Goal: Task Accomplishment & Management: Complete application form

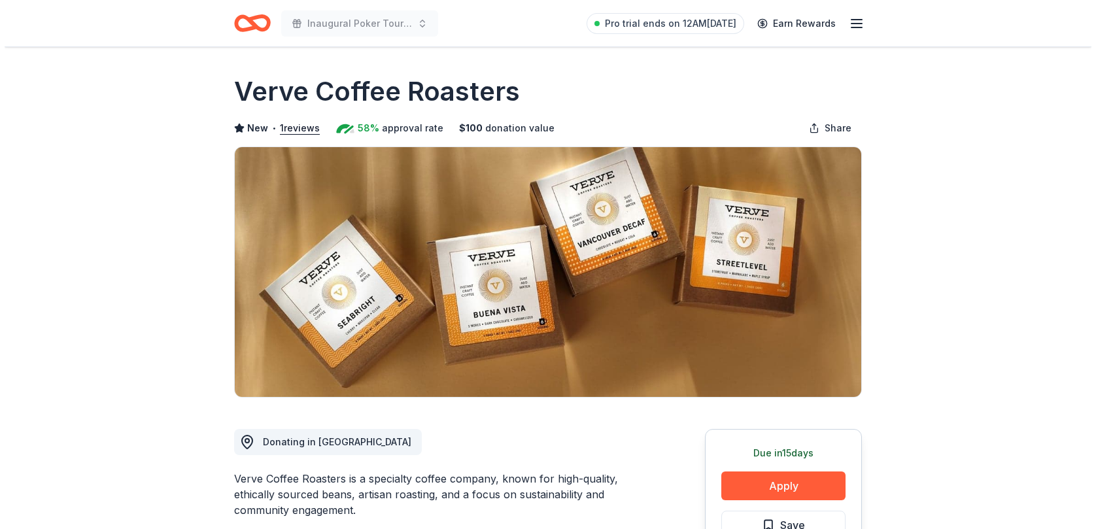
scroll to position [196, 0]
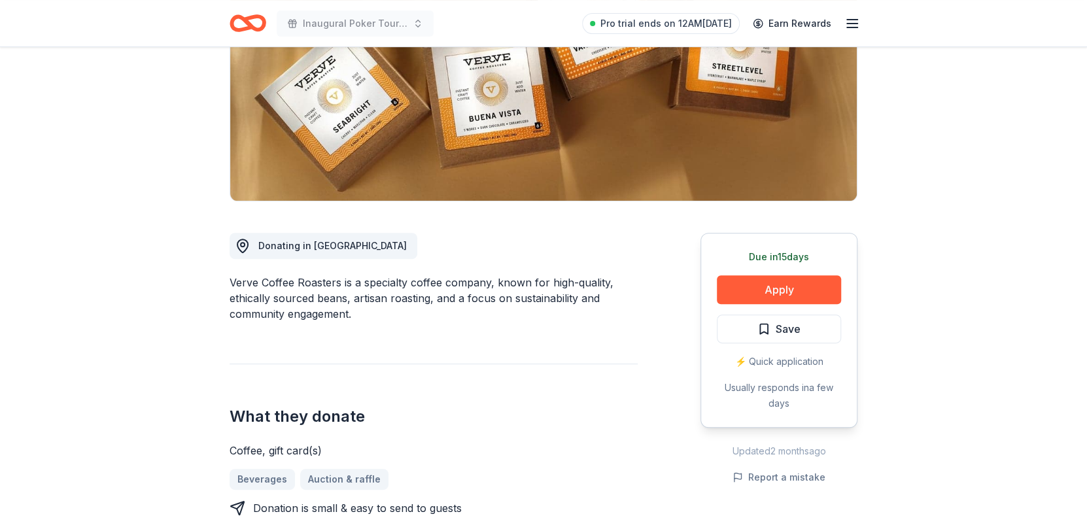
click at [779, 292] on button "Apply" at bounding box center [779, 289] width 124 height 29
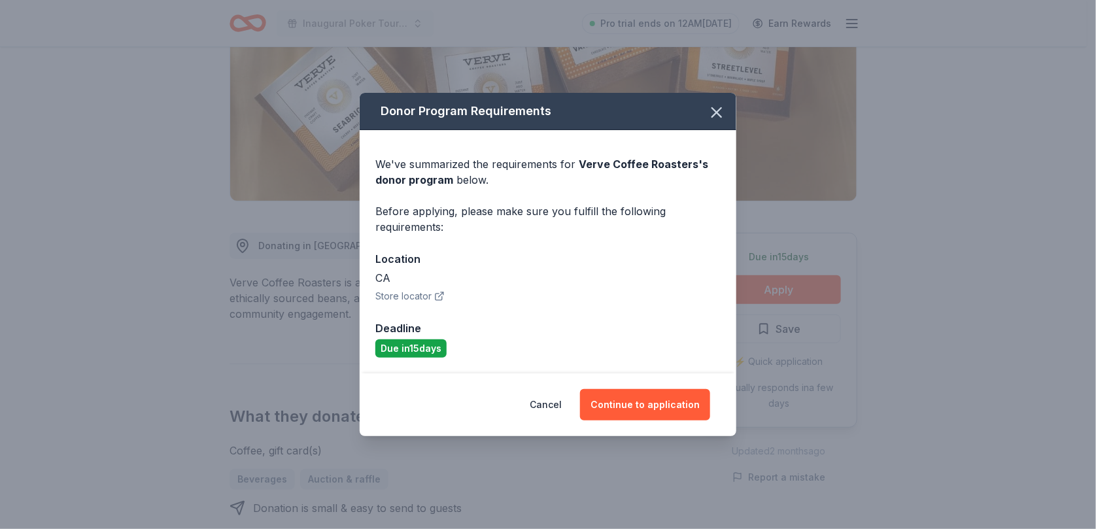
click at [636, 401] on button "Continue to application" at bounding box center [645, 404] width 130 height 31
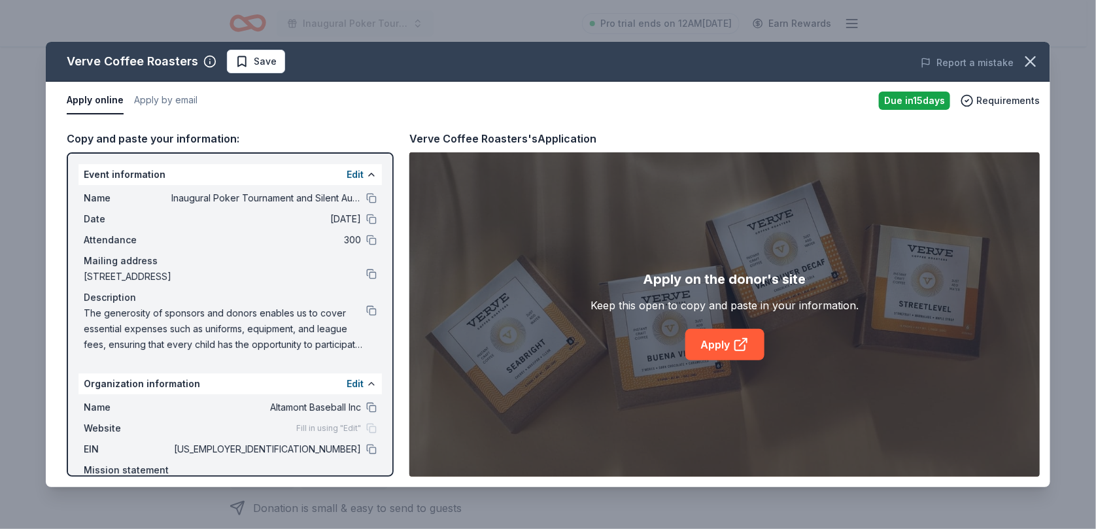
click at [733, 347] on icon at bounding box center [741, 345] width 16 height 16
click at [257, 63] on span "Save" at bounding box center [265, 62] width 23 height 16
click at [284, 58] on html "Inaugural Poker Tournament and Silent Auction Pro trial ends on 12AM[DATE] Earn…" at bounding box center [548, 68] width 1096 height 529
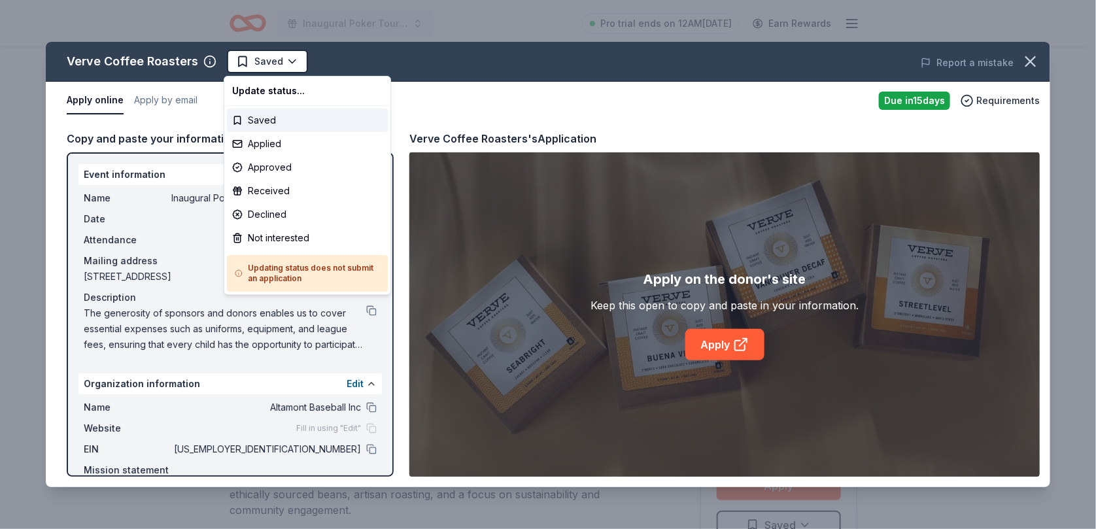
scroll to position [0, 0]
click at [273, 145] on div "Applied" at bounding box center [307, 144] width 161 height 24
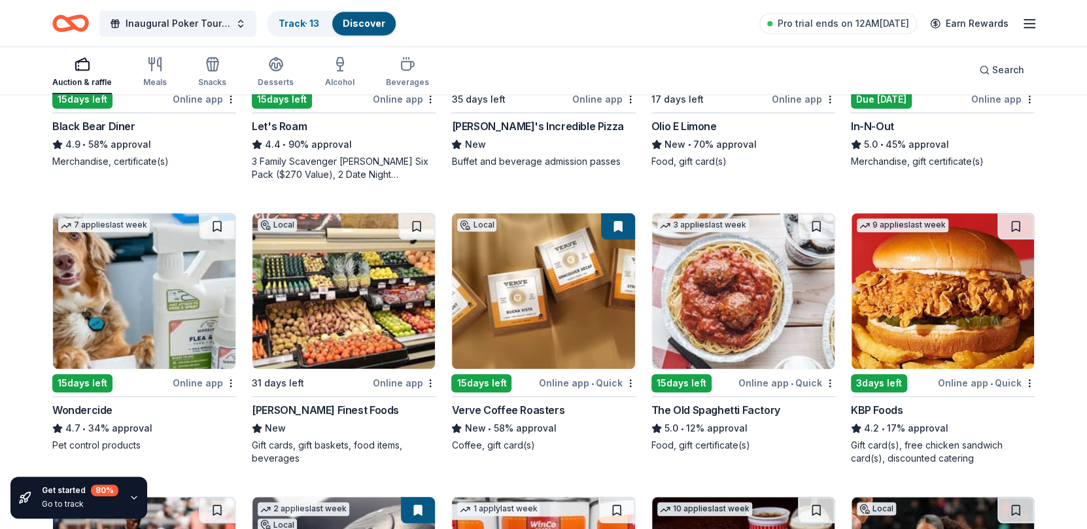
scroll to position [587, 0]
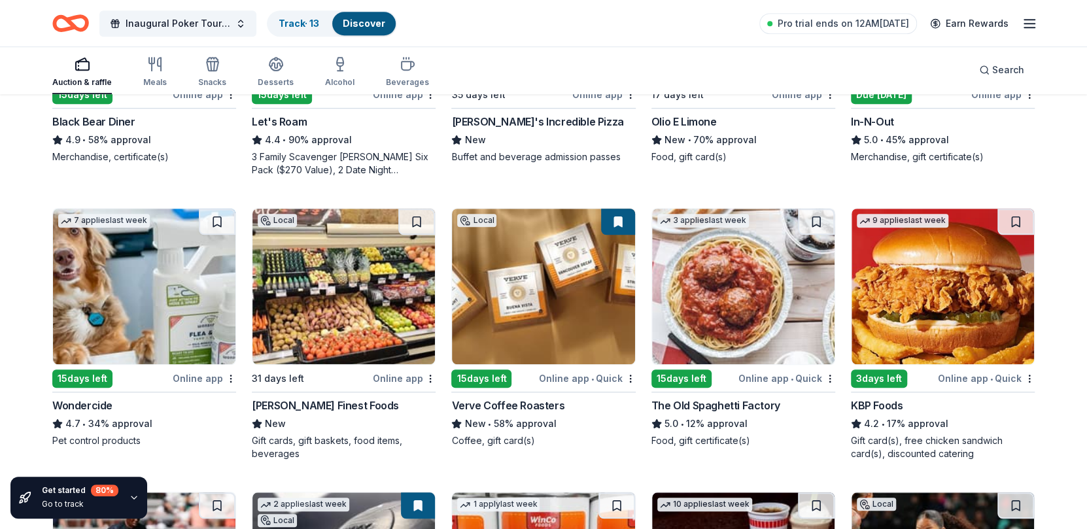
click at [718, 292] on img at bounding box center [743, 287] width 183 height 156
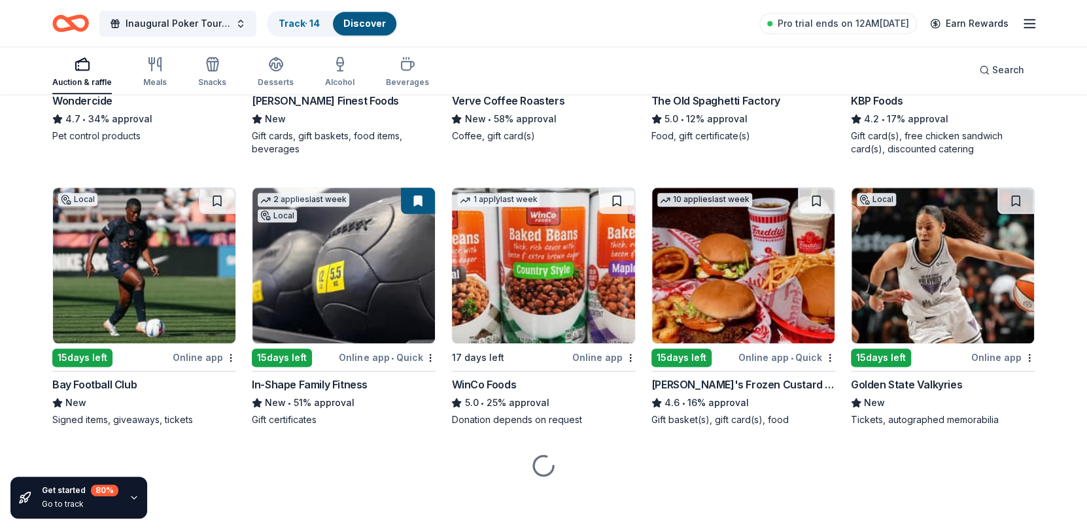
scroll to position [893, 0]
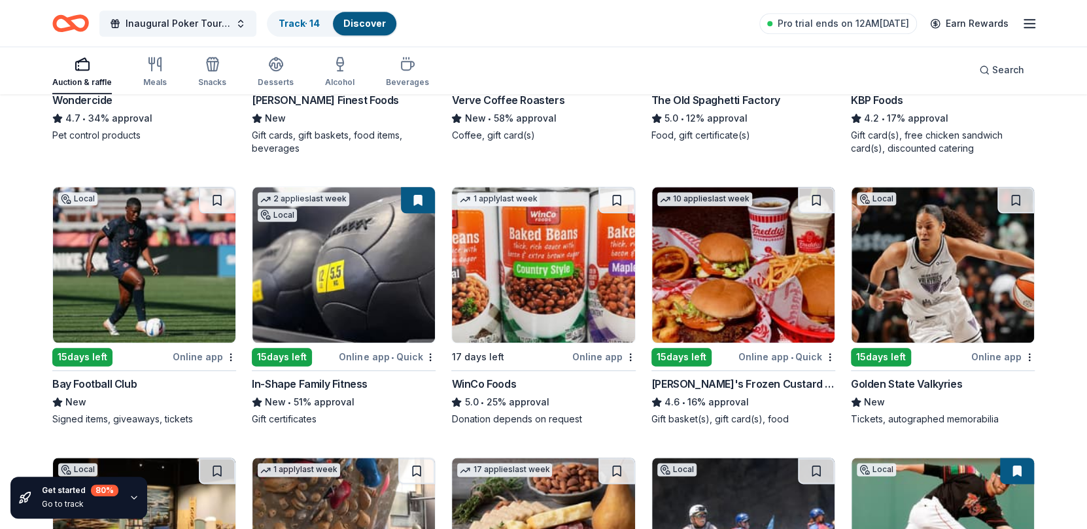
click at [918, 300] on img at bounding box center [943, 265] width 183 height 156
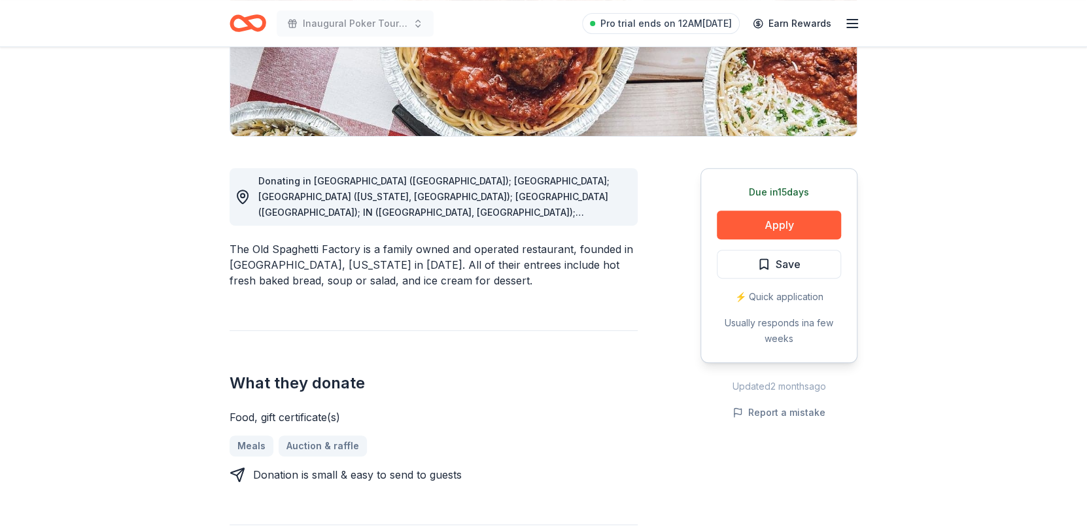
click at [818, 220] on button "Apply" at bounding box center [779, 225] width 124 height 29
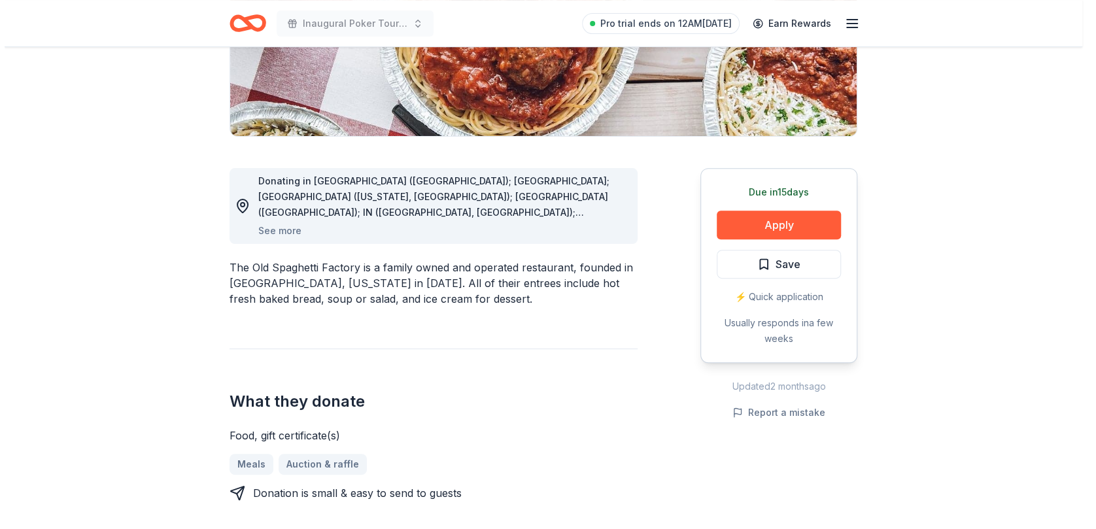
scroll to position [261, 0]
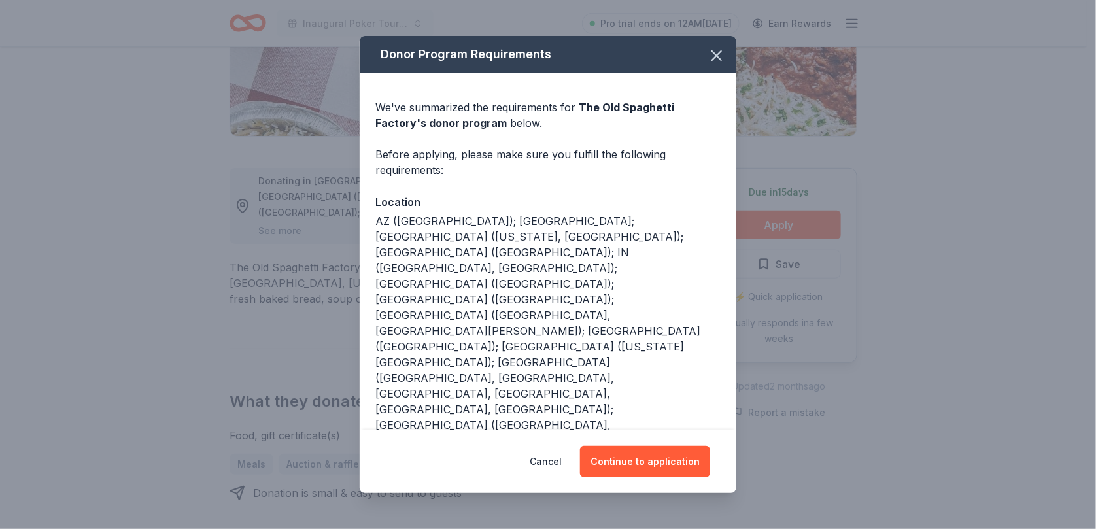
click at [636, 446] on button "Continue to application" at bounding box center [645, 461] width 130 height 31
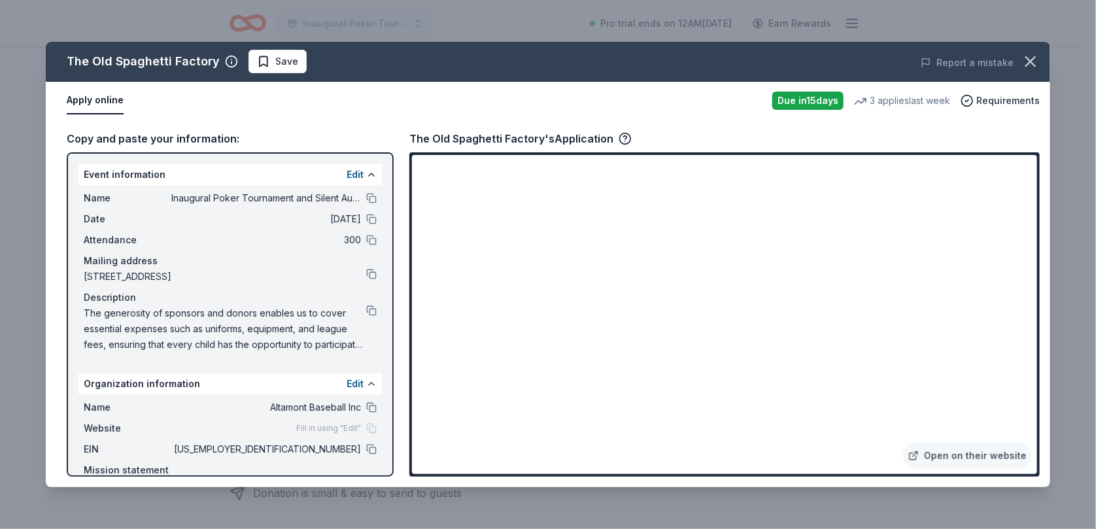
click at [279, 56] on span "Save" at bounding box center [286, 62] width 23 height 16
click at [309, 62] on html "Inaugural Poker Tournament and Silent Auction Pro trial ends on 12AM, 8/18 Earn…" at bounding box center [548, 3] width 1096 height 529
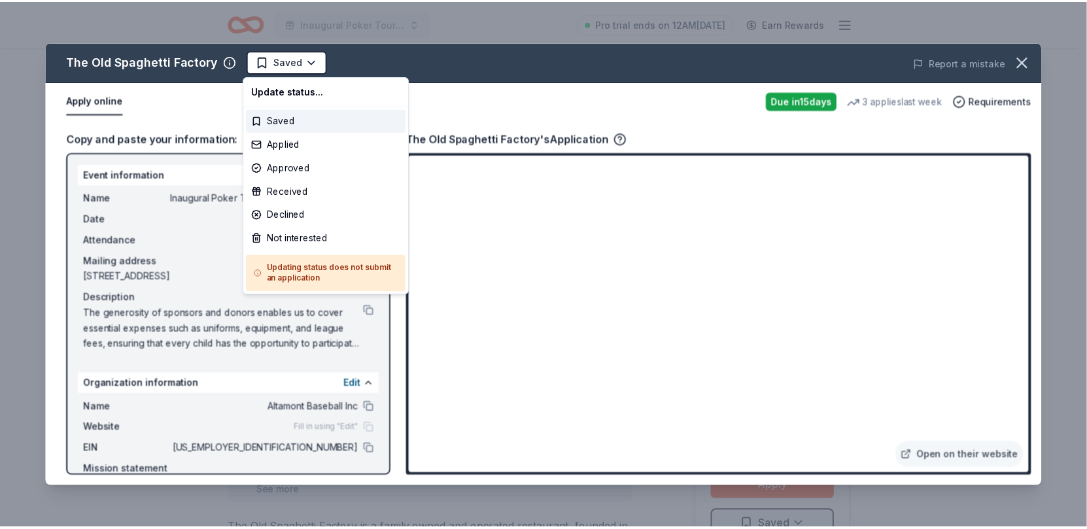
scroll to position [0, 0]
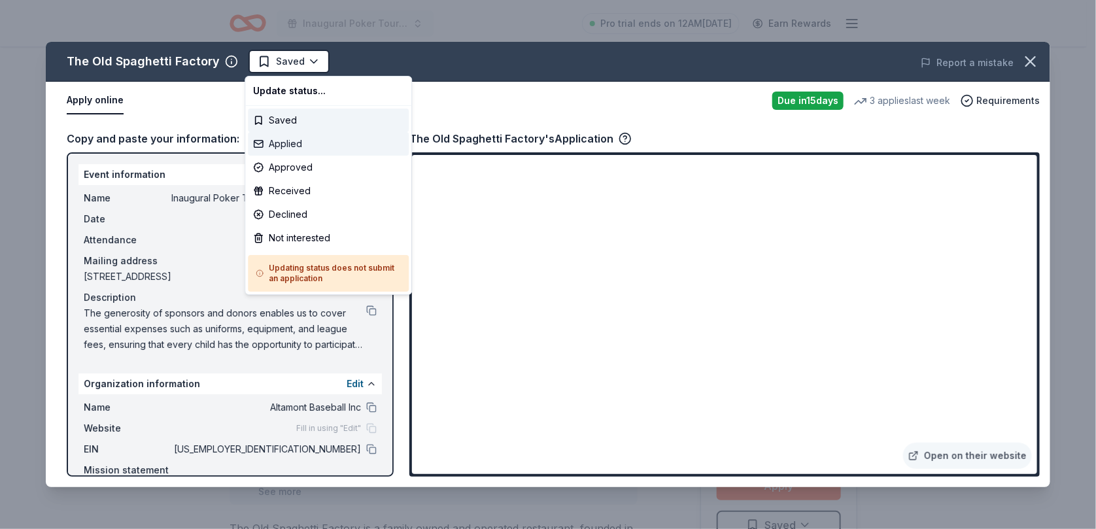
click at [292, 145] on div "Applied" at bounding box center [328, 144] width 161 height 24
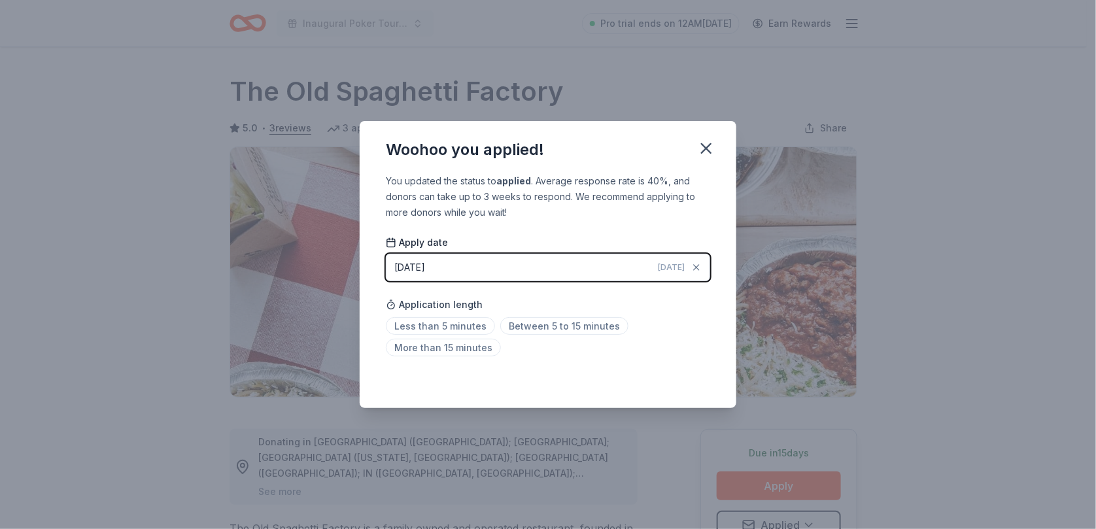
click at [708, 149] on icon "button" at bounding box center [706, 148] width 9 height 9
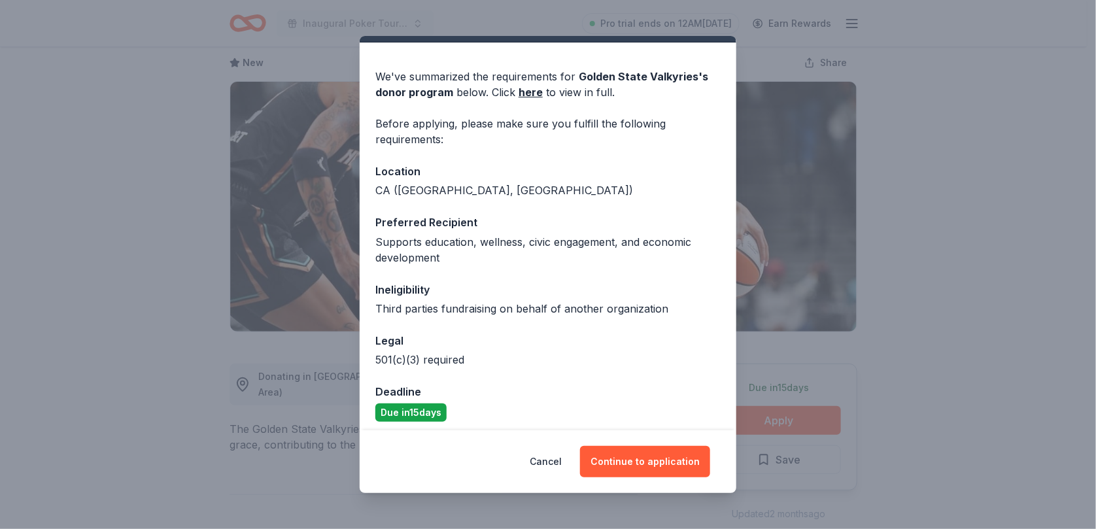
scroll to position [37, 0]
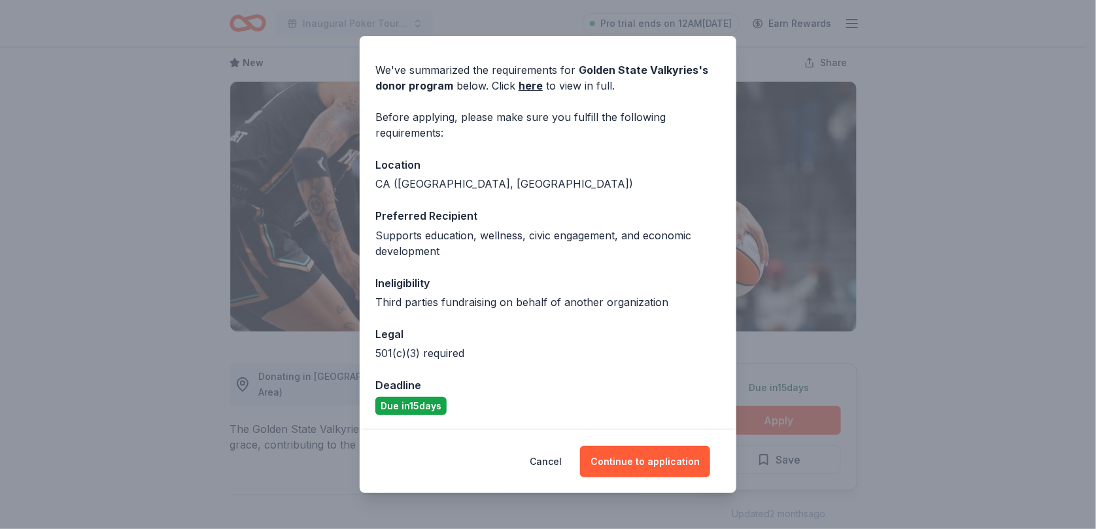
click at [636, 459] on button "Continue to application" at bounding box center [645, 461] width 130 height 31
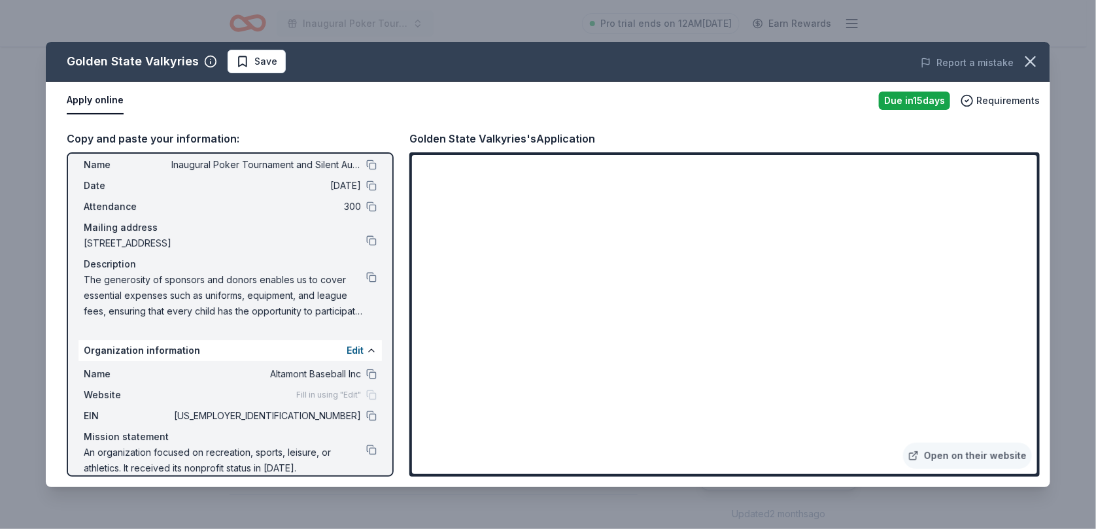
scroll to position [0, 0]
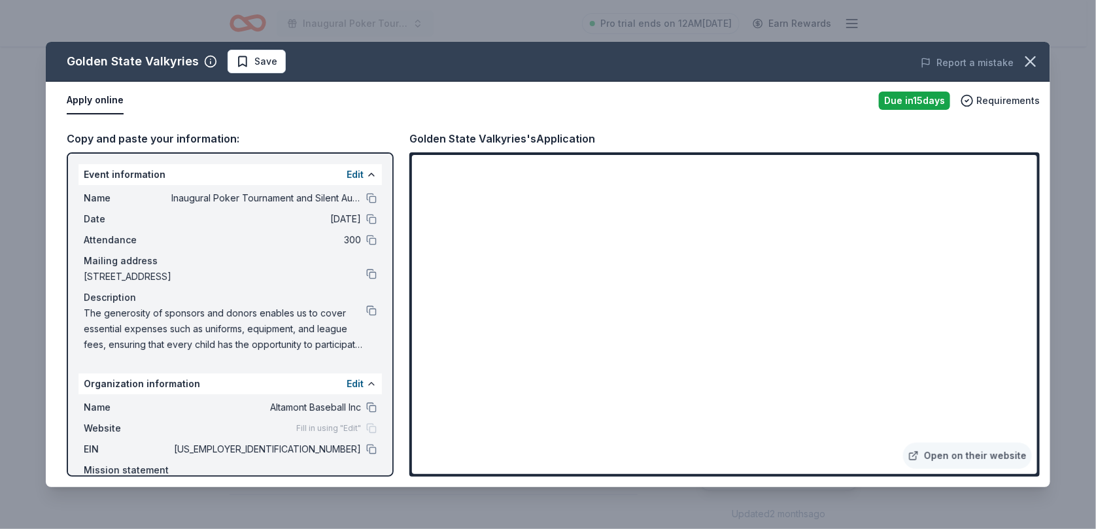
click at [366, 198] on button at bounding box center [371, 198] width 10 height 10
click at [254, 64] on span "Save" at bounding box center [265, 62] width 23 height 16
click at [264, 56] on html "Inaugural Poker Tournament and Silent Auction Pro trial ends on 12AM, 8/18 Earn…" at bounding box center [548, 199] width 1096 height 529
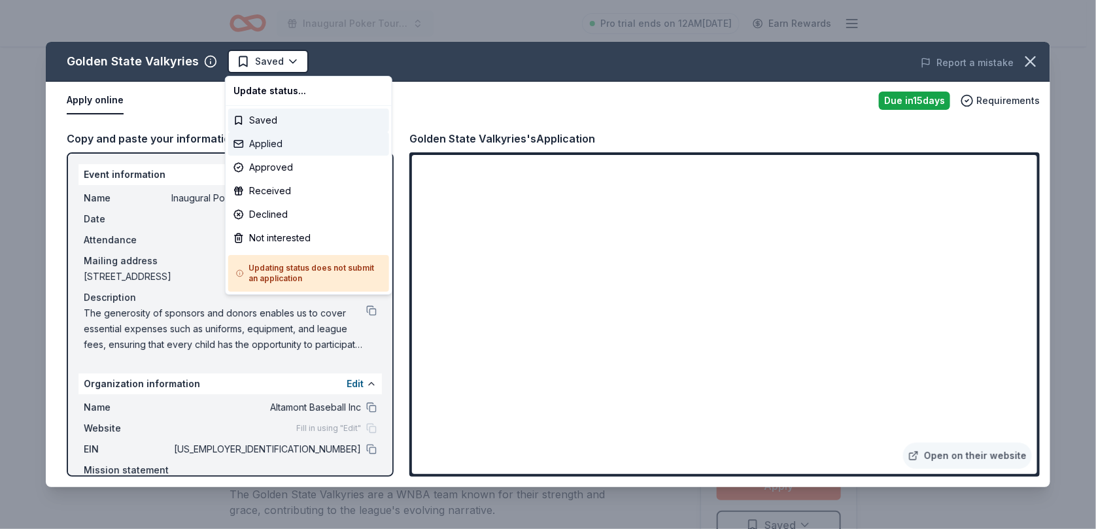
click at [262, 145] on div "Applied" at bounding box center [308, 144] width 161 height 24
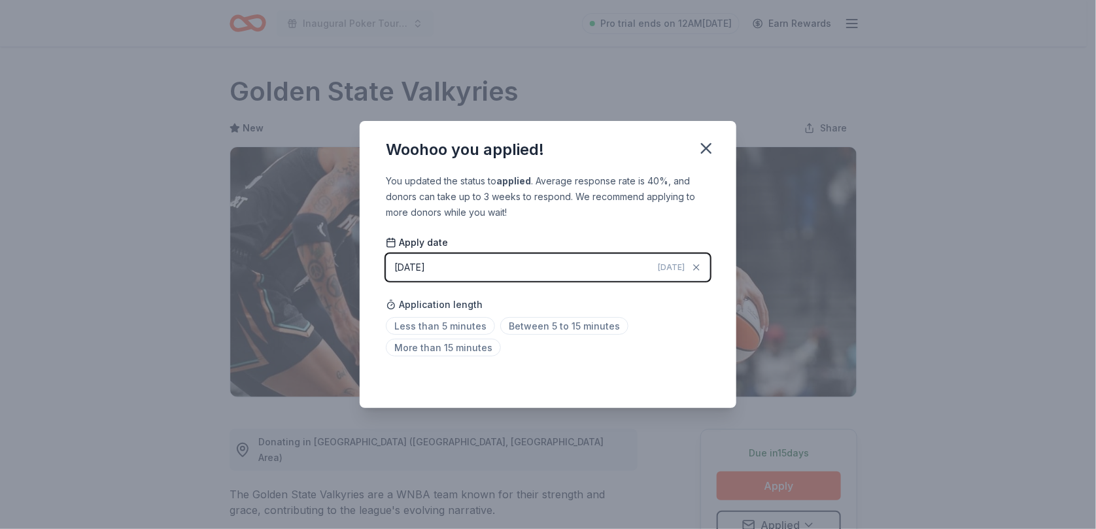
click at [704, 148] on icon "button" at bounding box center [706, 148] width 18 height 18
